Goal: Information Seeking & Learning: Learn about a topic

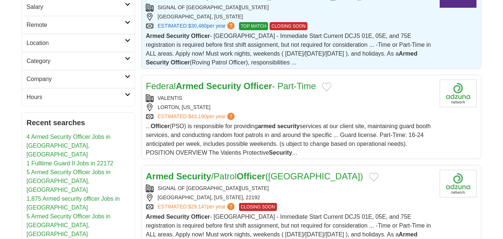
scroll to position [128, 0]
click at [281, 178] on link "Armed Security /Patrol Officer (Woodbridge)" at bounding box center [254, 176] width 217 height 10
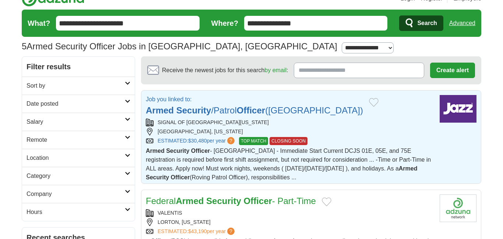
scroll to position [40, 0]
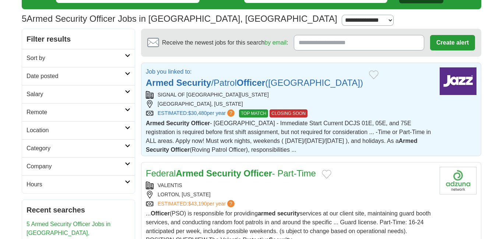
click at [290, 120] on span "Armed Security Officer - Woodbridge - Immediate Start Current DCJS 01E, 05E, an…" at bounding box center [288, 136] width 285 height 33
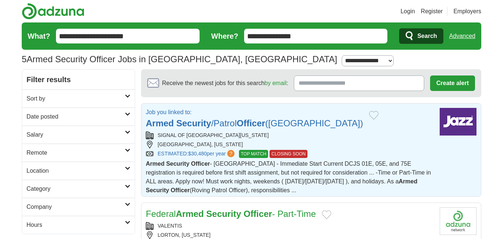
click at [302, 136] on div "SIGNAL OF [GEOGRAPHIC_DATA][US_STATE]" at bounding box center [290, 135] width 288 height 8
